Goal: Browse casually

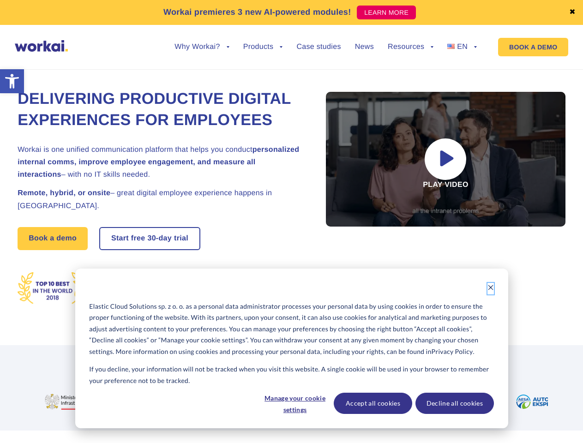
click at [491, 289] on icon "Dismiss cookie banner" at bounding box center [490, 287] width 6 height 6
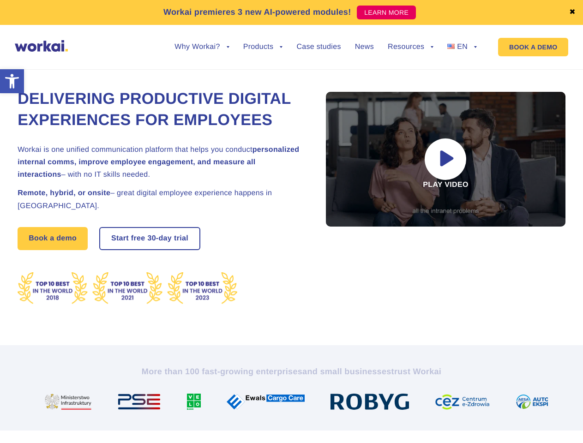
click at [295, 403] on img at bounding box center [269, 402] width 85 height 16
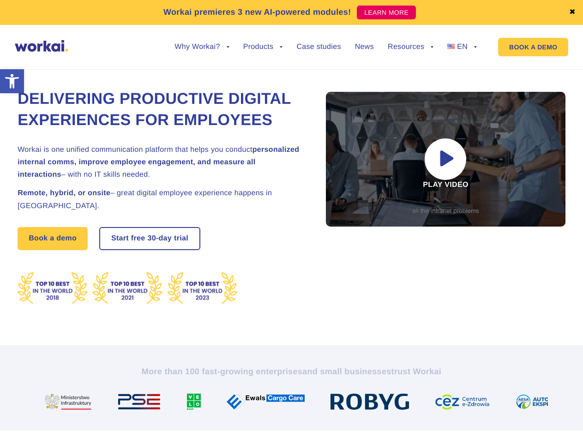
click at [373, 403] on img at bounding box center [373, 402] width 85 height 16
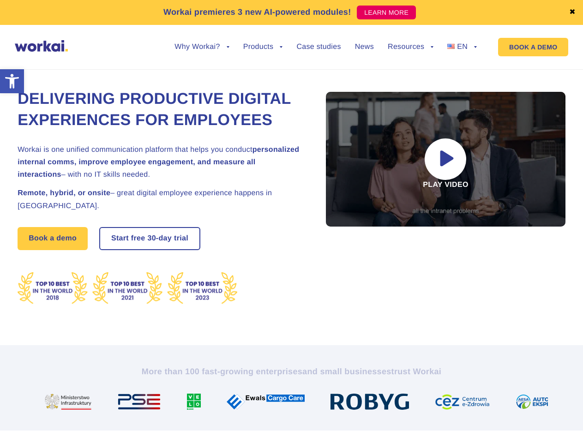
click at [454, 403] on img at bounding box center [466, 402] width 63 height 16
click at [572, 12] on link "✖" at bounding box center [572, 12] width 6 height 7
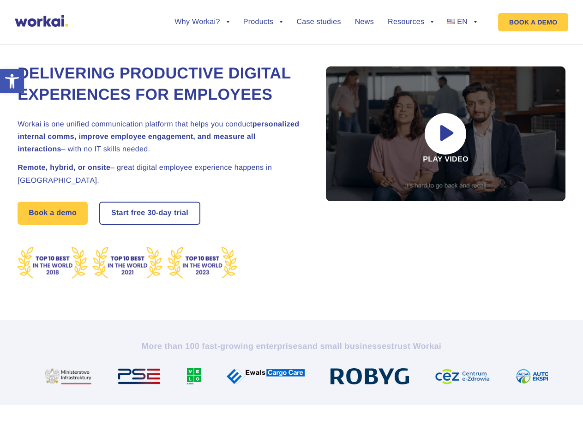
click at [202, 54] on div "Delivering Productive Digital Experiences for Employees Workai is one unified c…" at bounding box center [292, 171] width 548 height 297
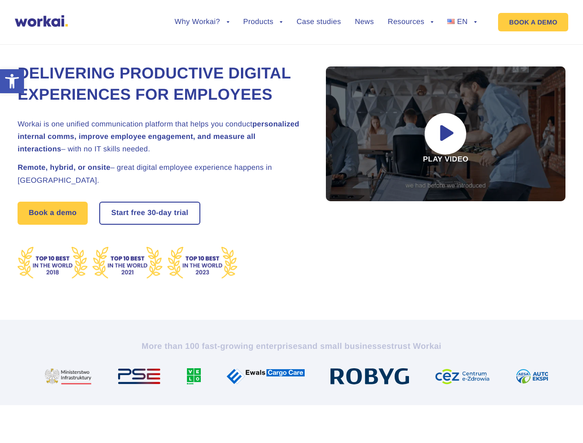
click at [202, 47] on div "Delivering Productive Digital Experiences for Employees Workai is one unified c…" at bounding box center [292, 171] width 548 height 297
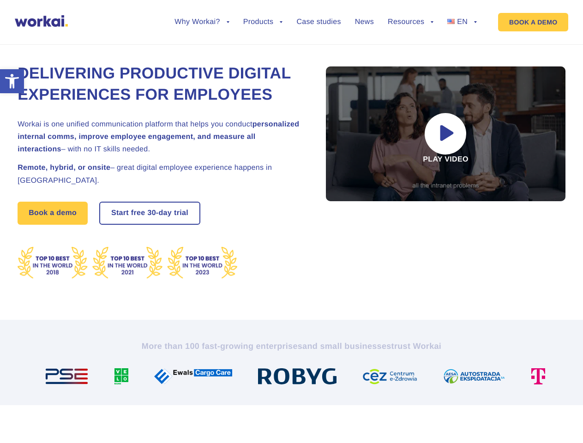
click at [263, 54] on div "Delivering Productive Digital Experiences for Employees Workai is one unified c…" at bounding box center [292, 171] width 548 height 297
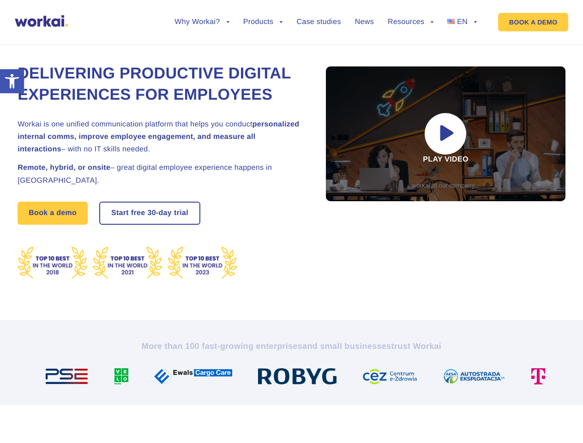
click at [410, 54] on div "Delivering Productive Digital Experiences for Employees Workai is one unified c…" at bounding box center [292, 171] width 548 height 297
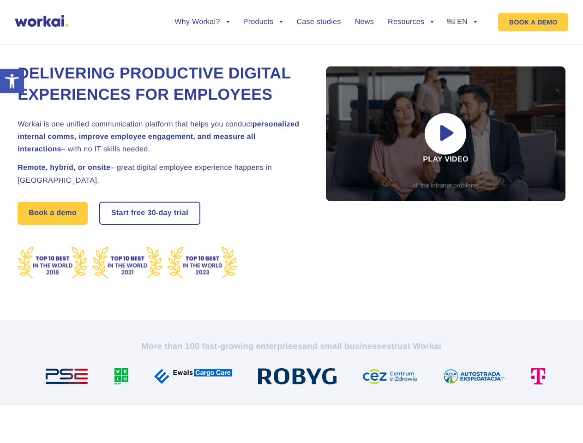
click at [410, 47] on div "Delivering Productive Digital Experiences for Employees Workai is one unified c…" at bounding box center [292, 171] width 548 height 297
